Goal: Task Accomplishment & Management: Manage account settings

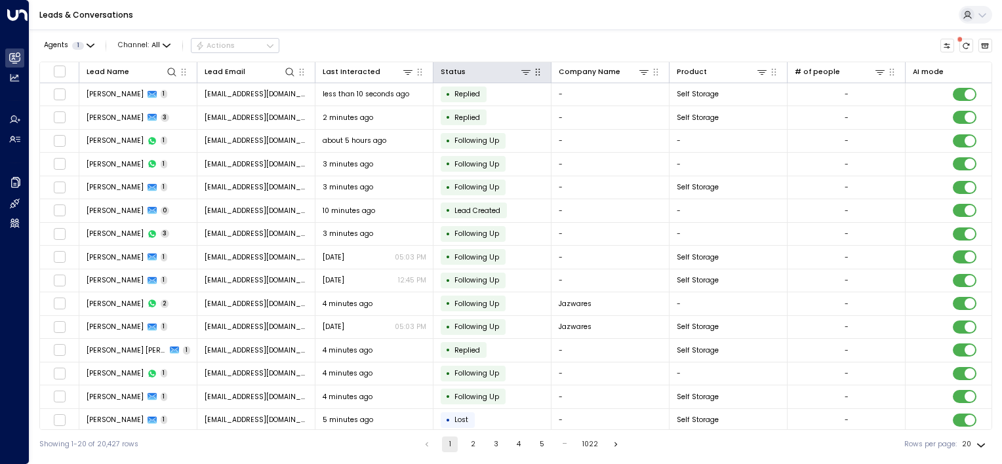
click at [534, 75] on icon "button" at bounding box center [537, 72] width 10 height 10
click at [526, 71] on icon at bounding box center [525, 72] width 9 height 5
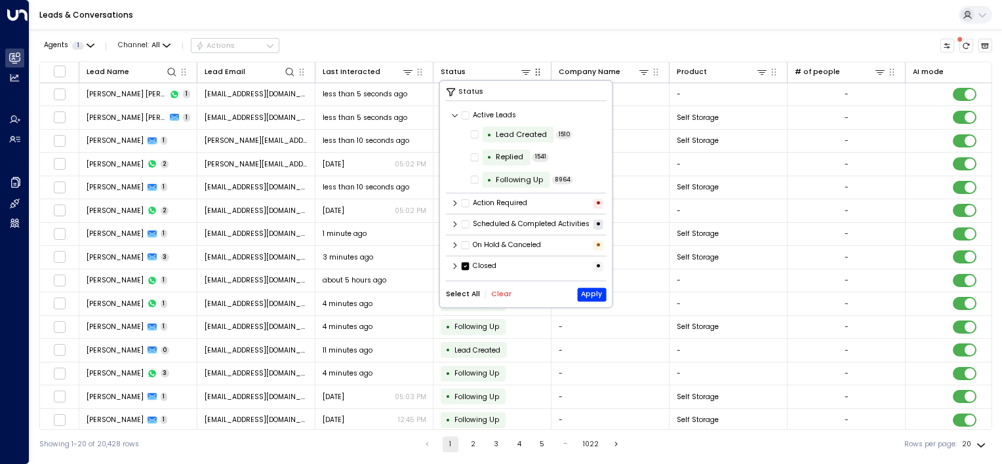
click at [456, 270] on icon at bounding box center [455, 266] width 8 height 8
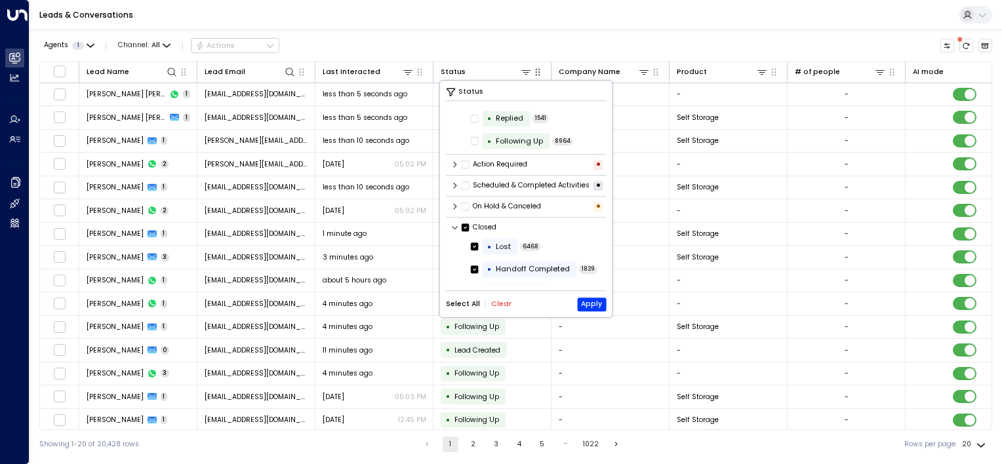
scroll to position [66, 0]
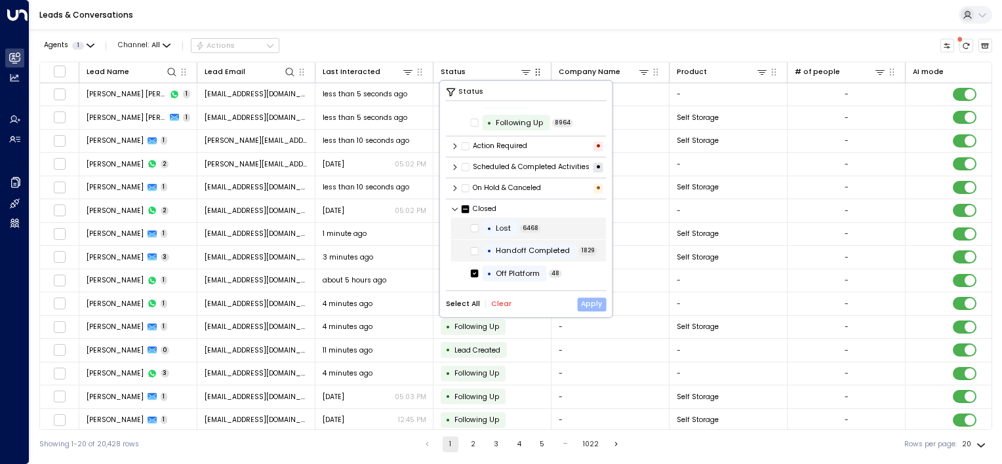
click at [597, 305] on button "Apply" at bounding box center [591, 305] width 29 height 14
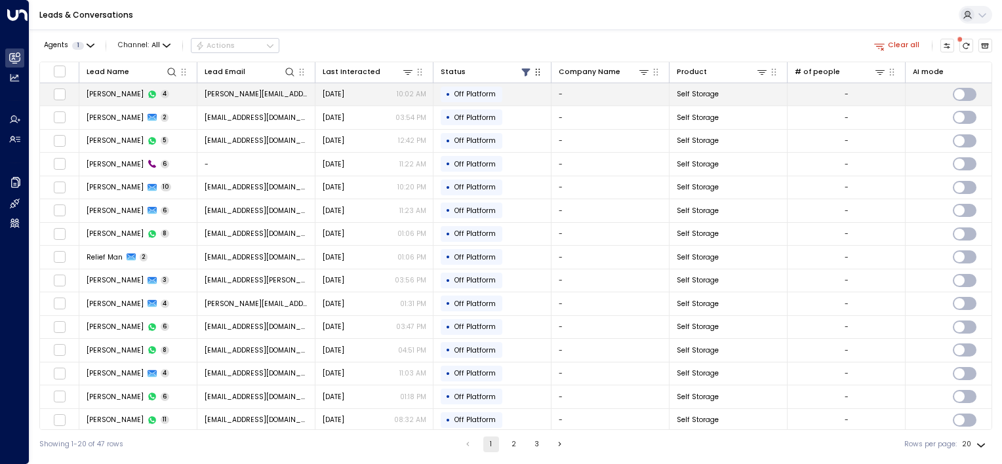
click at [235, 93] on span "[PERSON_NAME][EMAIL_ADDRESS][PERSON_NAME][DOMAIN_NAME]" at bounding box center [257, 94] width 104 height 10
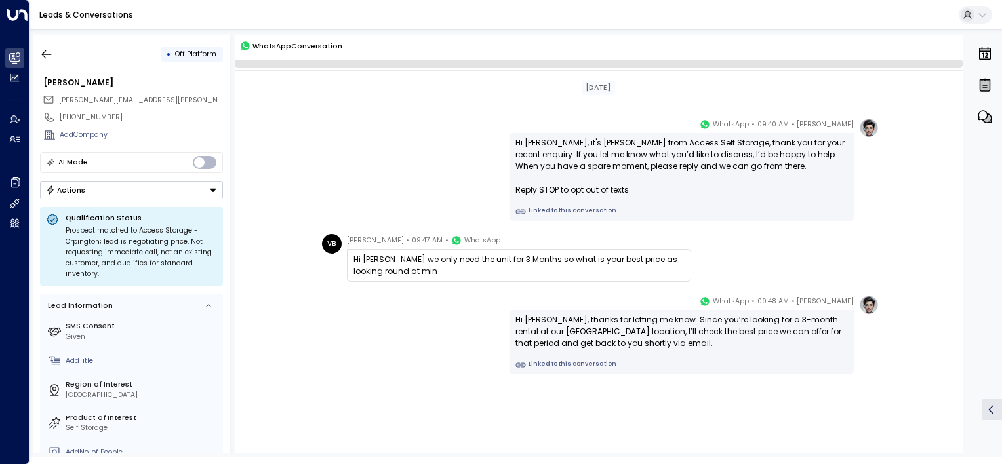
scroll to position [20, 0]
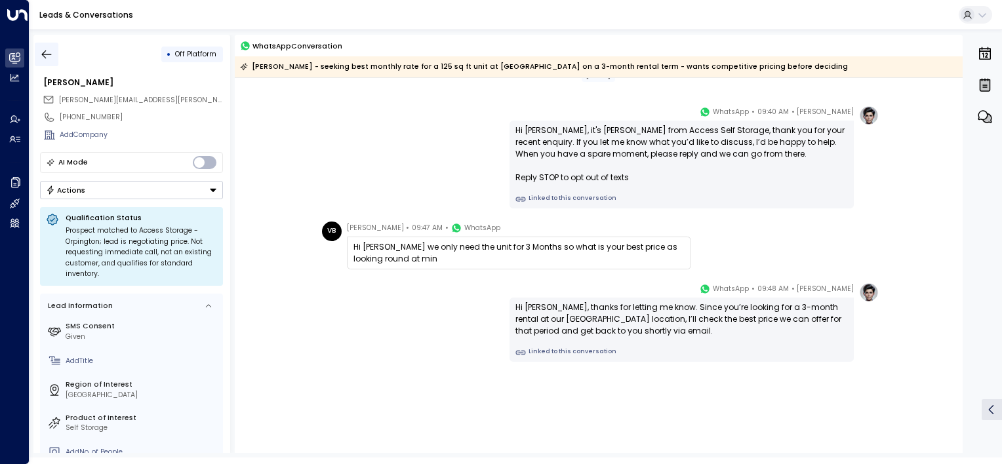
click at [52, 51] on icon "button" at bounding box center [46, 54] width 13 height 13
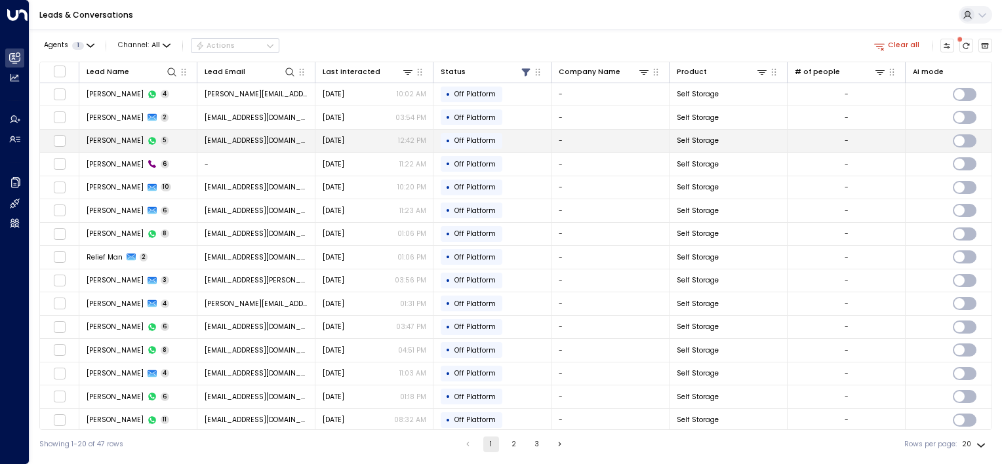
click at [207, 133] on td "[EMAIL_ADDRESS][DOMAIN_NAME]" at bounding box center [256, 141] width 118 height 23
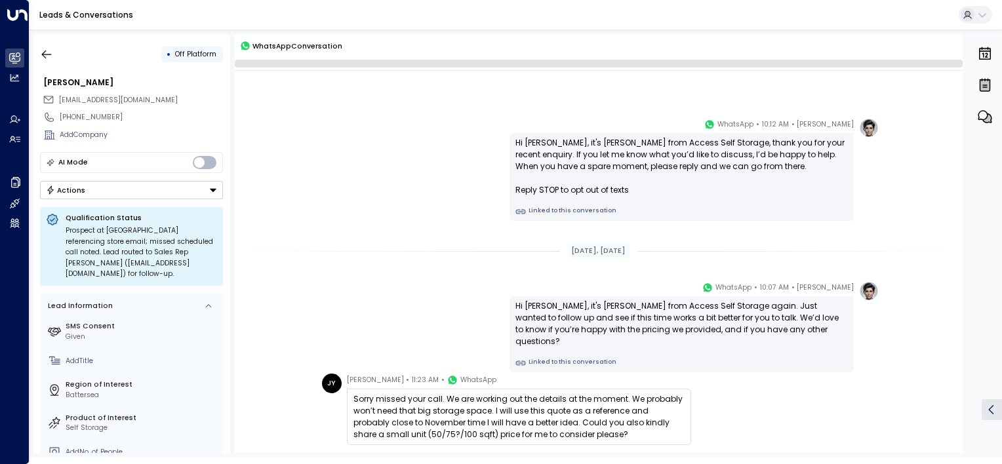
scroll to position [184, 0]
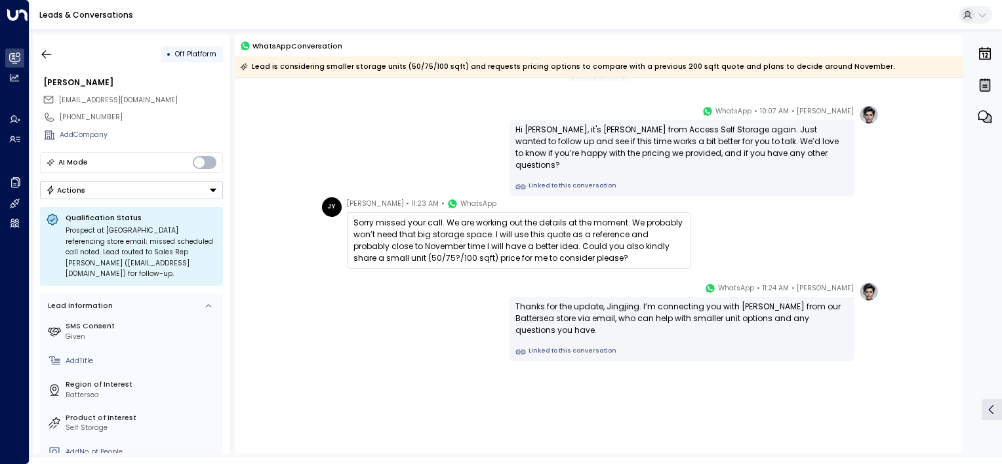
click at [189, 52] on span "Off Platform" at bounding box center [195, 54] width 41 height 10
click at [52, 52] on icon "button" at bounding box center [46, 54] width 13 height 13
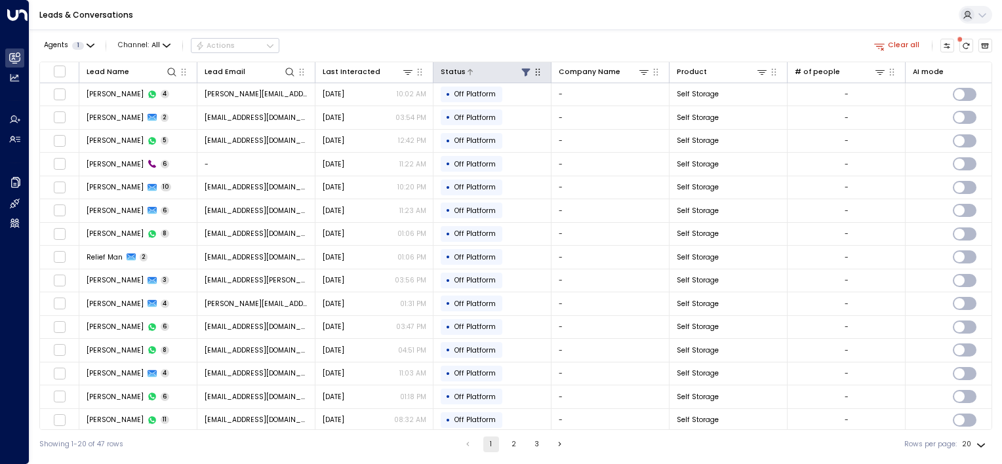
click at [525, 73] on icon at bounding box center [525, 72] width 9 height 8
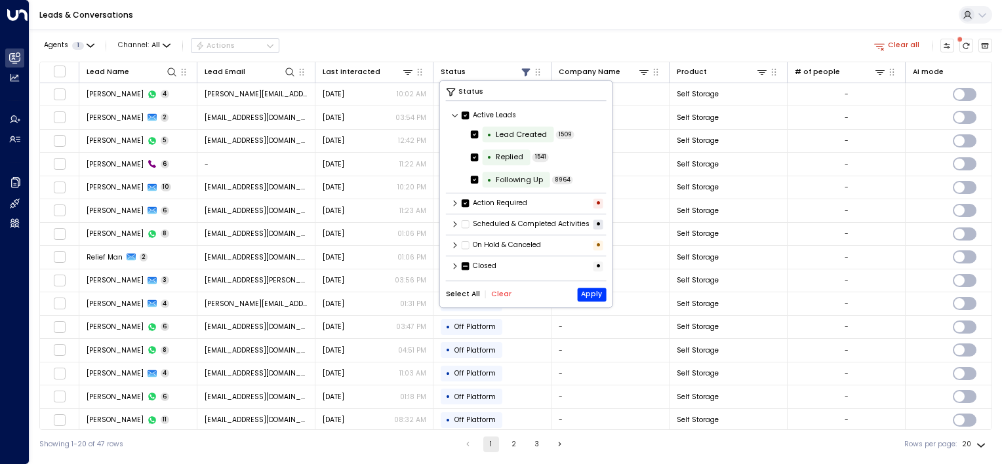
click at [454, 205] on icon at bounding box center [455, 204] width 3 height 6
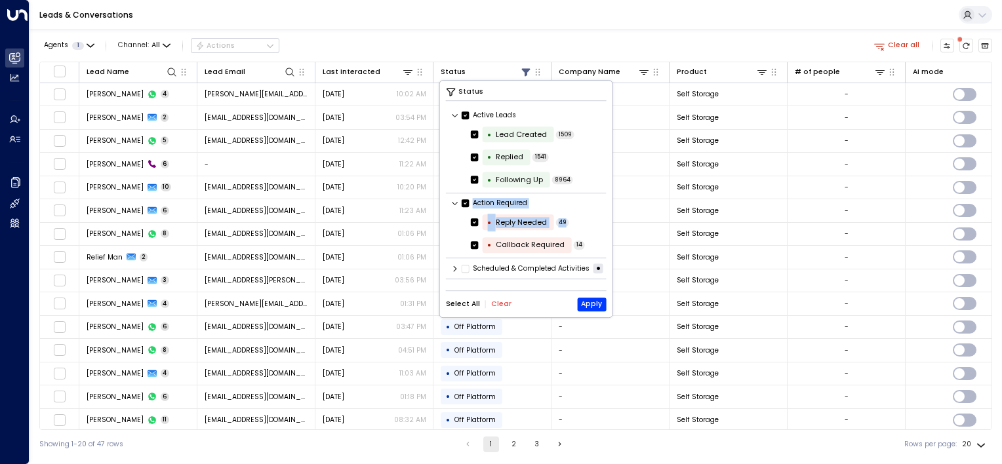
drag, startPoint x: 606, startPoint y: 182, endPoint x: 610, endPoint y: 233, distance: 50.6
click at [610, 233] on div "Status Active Leads • Lead Created 1509 • Replied 1541 • Following Up 8964 Acti…" at bounding box center [526, 199] width 172 height 237
click at [494, 304] on button "Clear" at bounding box center [501, 304] width 20 height 8
click at [464, 304] on button "Select All" at bounding box center [463, 304] width 34 height 8
click at [591, 306] on button "Apply" at bounding box center [591, 305] width 29 height 14
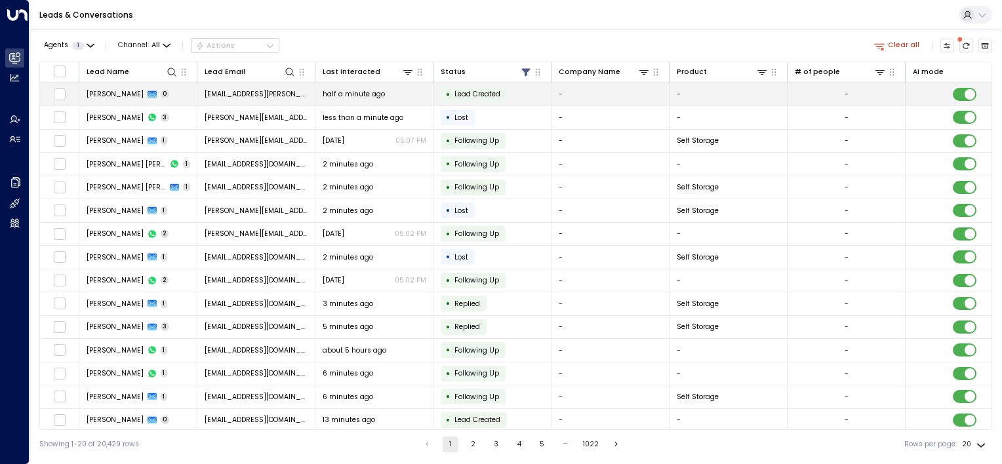
click at [178, 94] on td "[PERSON_NAME] O 0" at bounding box center [138, 94] width 118 height 23
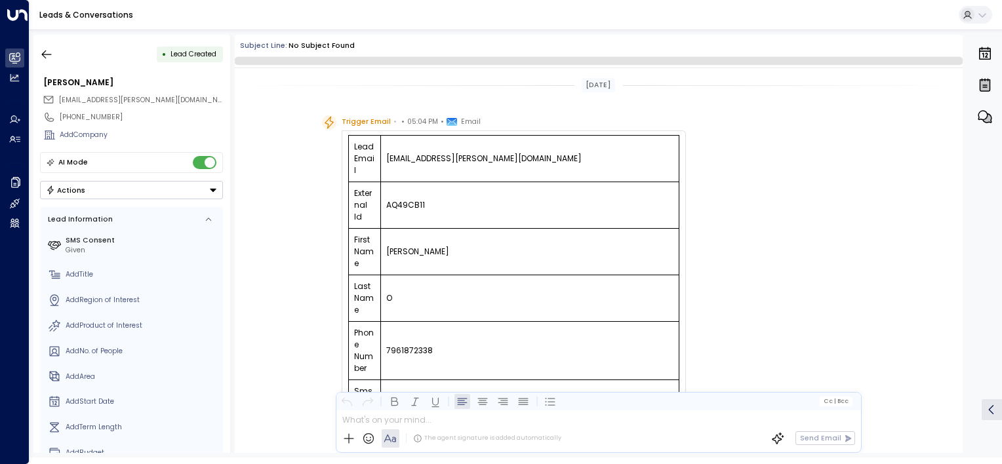
scroll to position [262, 0]
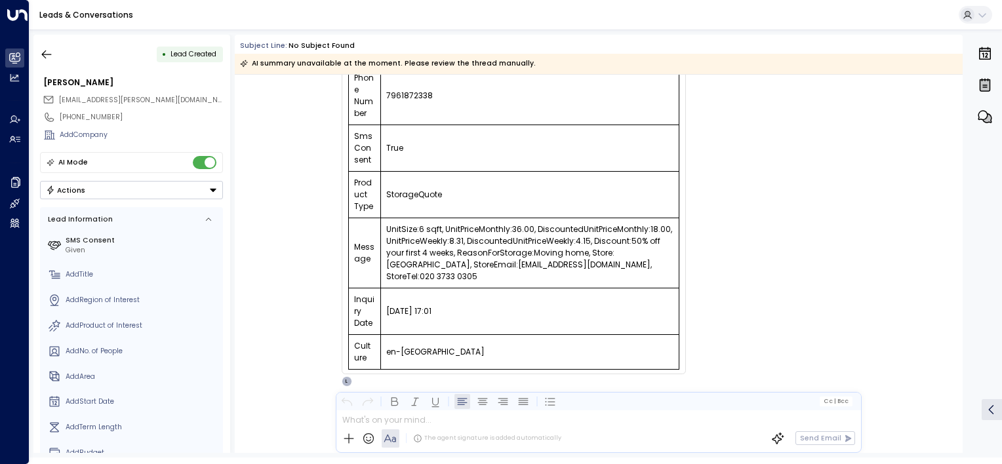
drag, startPoint x: 952, startPoint y: 273, endPoint x: 963, endPoint y: 270, distance: 11.0
click at [963, 270] on div "• Lead Created [PERSON_NAME] O [EMAIL_ADDRESS][PERSON_NAME][DOMAIN_NAME] [PHONE…" at bounding box center [517, 244] width 969 height 418
drag, startPoint x: 963, startPoint y: 270, endPoint x: 941, endPoint y: 119, distance: 151.7
click at [941, 119] on div "• Lead Created [PERSON_NAME] O [EMAIL_ADDRESS][PERSON_NAME][DOMAIN_NAME] [PHONE…" at bounding box center [517, 244] width 969 height 418
click at [51, 55] on icon "button" at bounding box center [46, 54] width 13 height 13
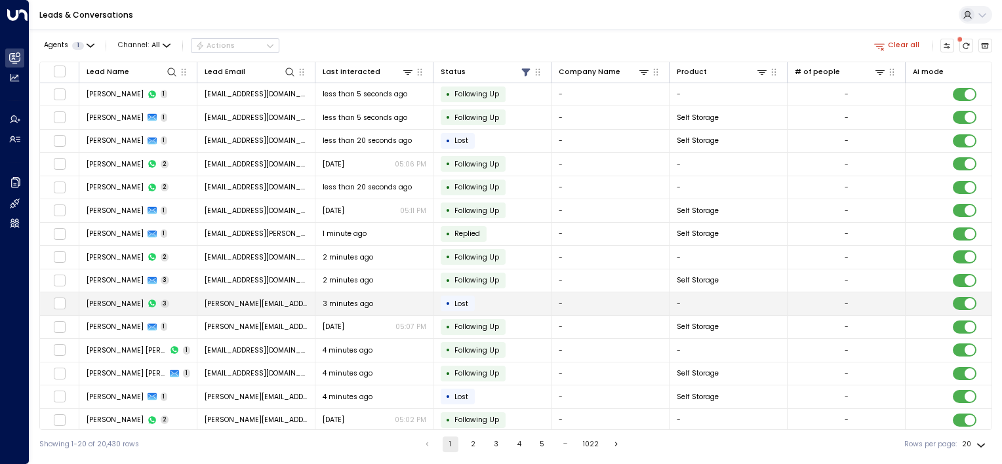
click at [243, 301] on span "[PERSON_NAME][EMAIL_ADDRESS][PERSON_NAME][DOMAIN_NAME]" at bounding box center [257, 304] width 104 height 10
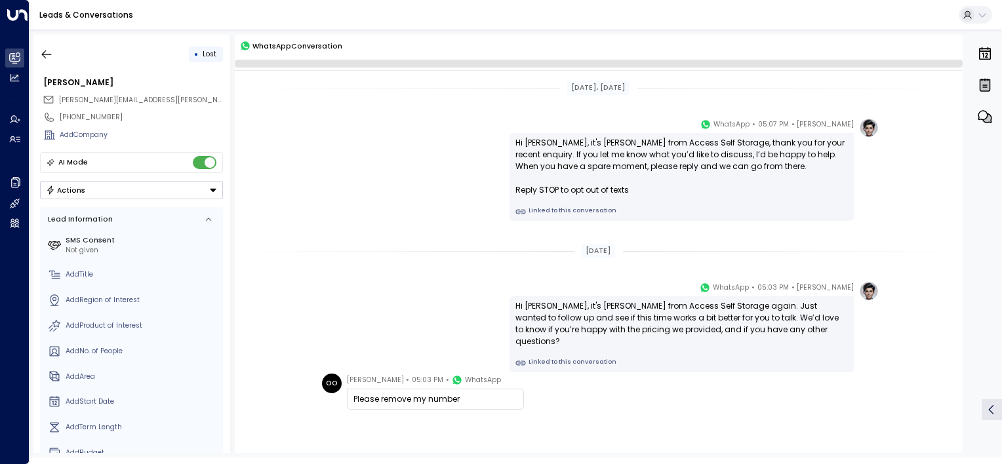
scroll to position [55, 0]
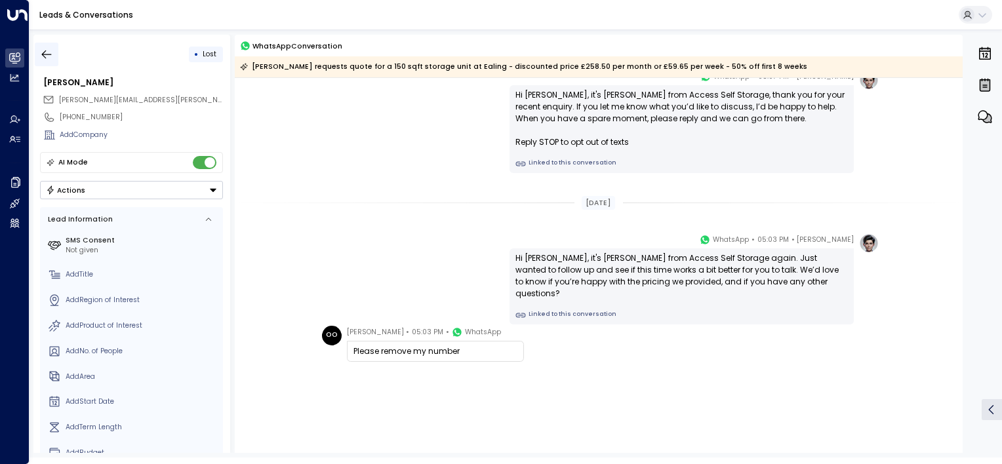
click at [47, 57] on icon "button" at bounding box center [46, 54] width 13 height 13
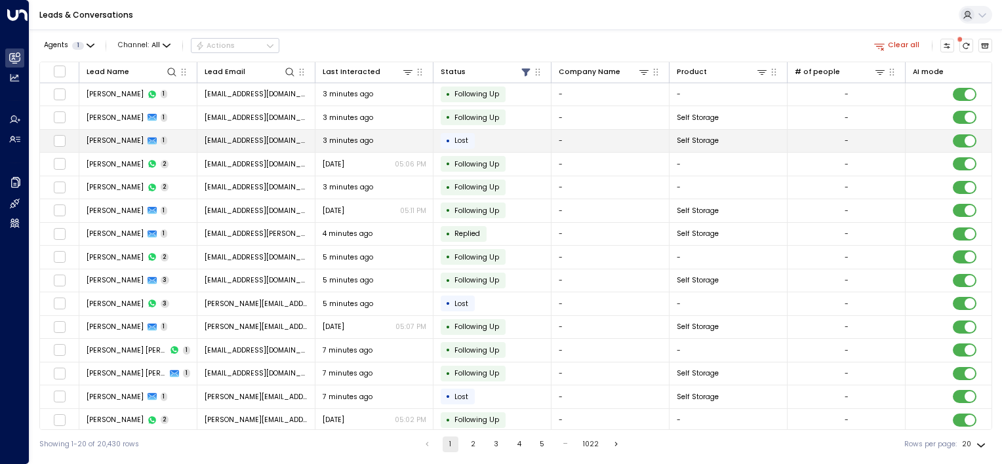
click at [390, 142] on div "3 minutes ago" at bounding box center [375, 141] width 104 height 10
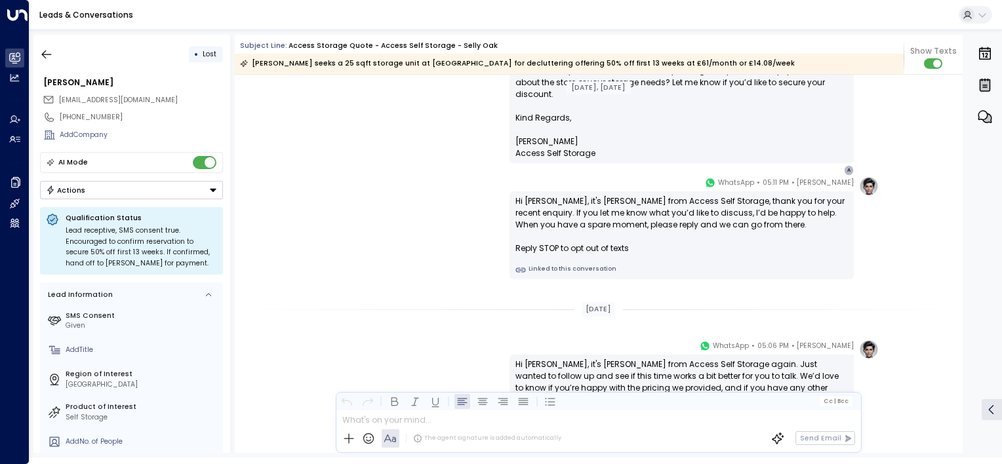
scroll to position [796, 0]
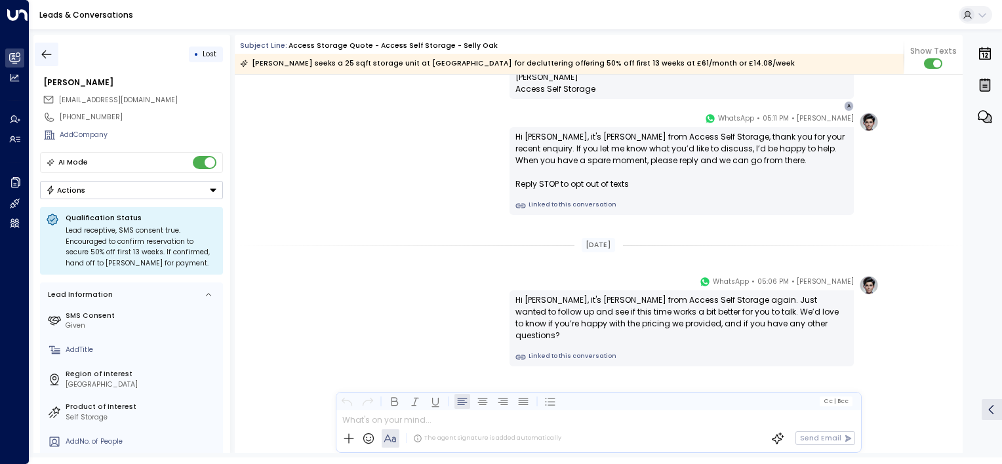
click at [50, 57] on icon "button" at bounding box center [46, 54] width 13 height 13
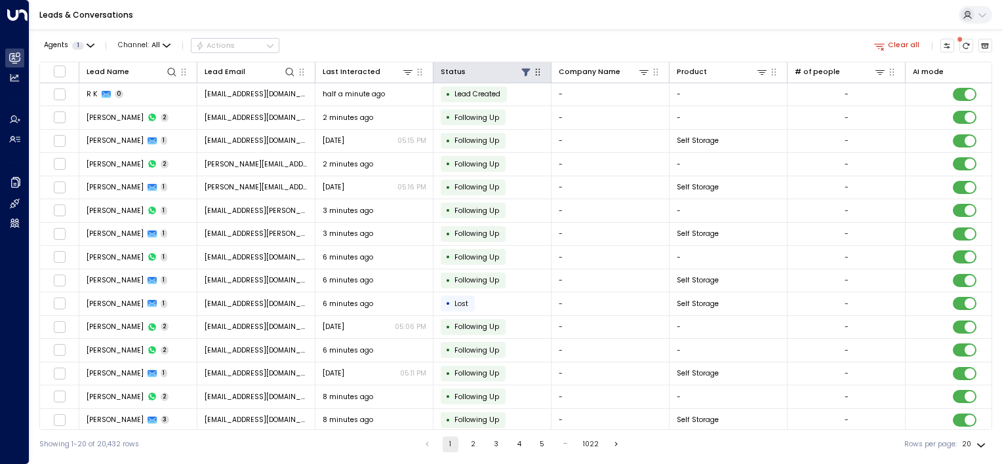
click at [540, 74] on icon "button" at bounding box center [538, 71] width 5 height 7
click at [525, 71] on icon at bounding box center [525, 72] width 9 height 8
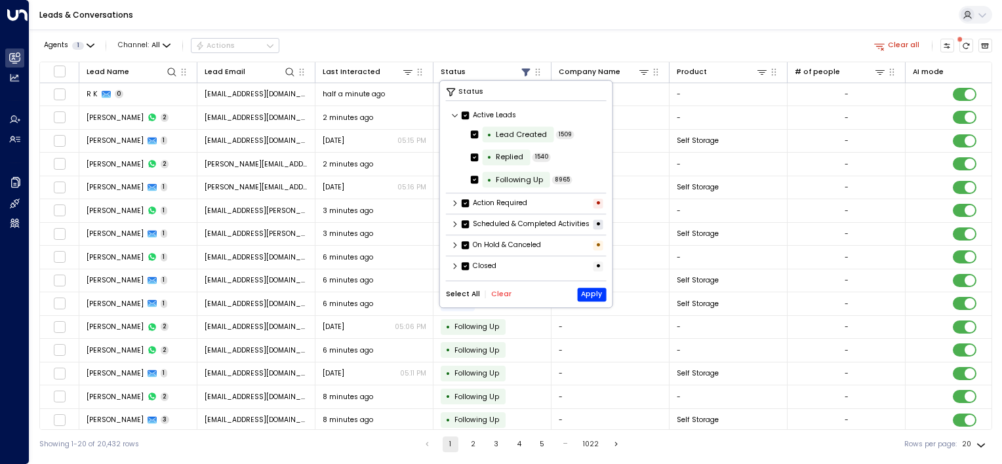
click at [456, 270] on icon at bounding box center [455, 267] width 3 height 6
